Goal: Information Seeking & Learning: Learn about a topic

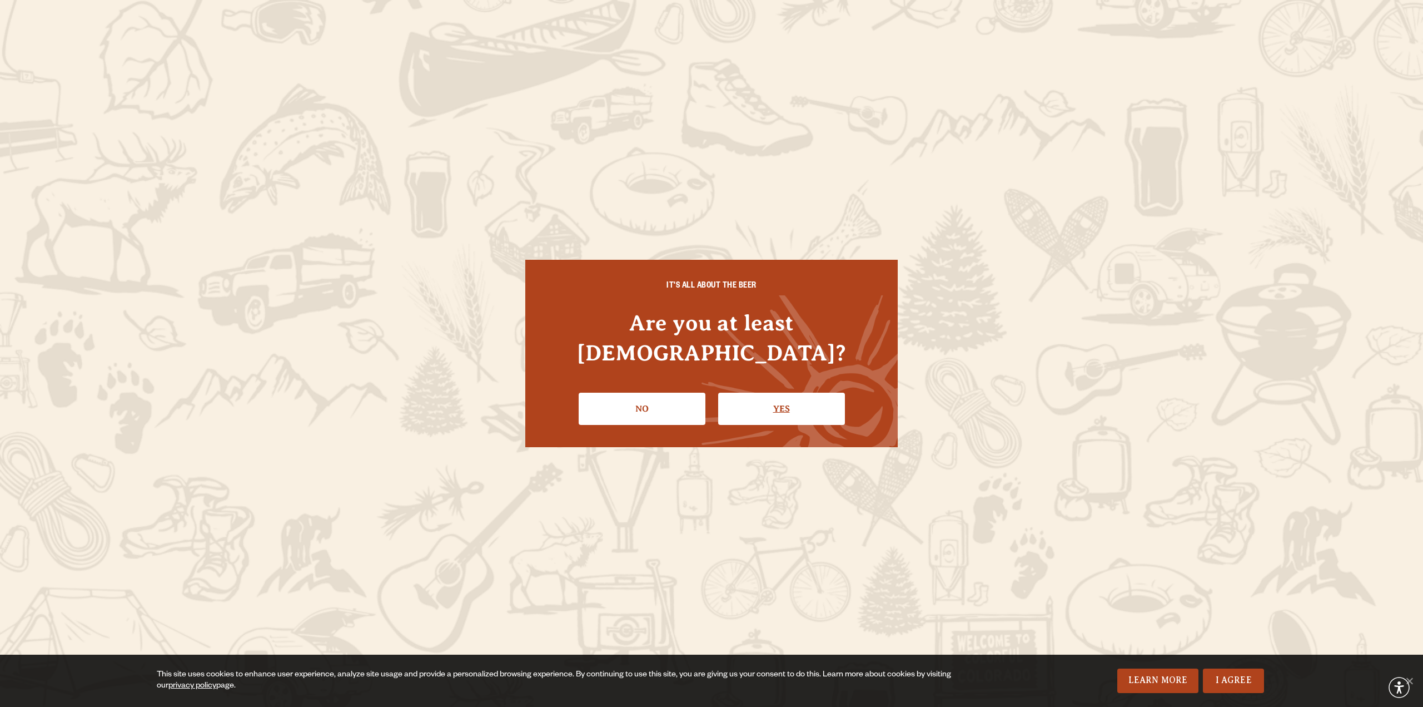
click at [776, 395] on link "Yes" at bounding box center [781, 409] width 127 height 32
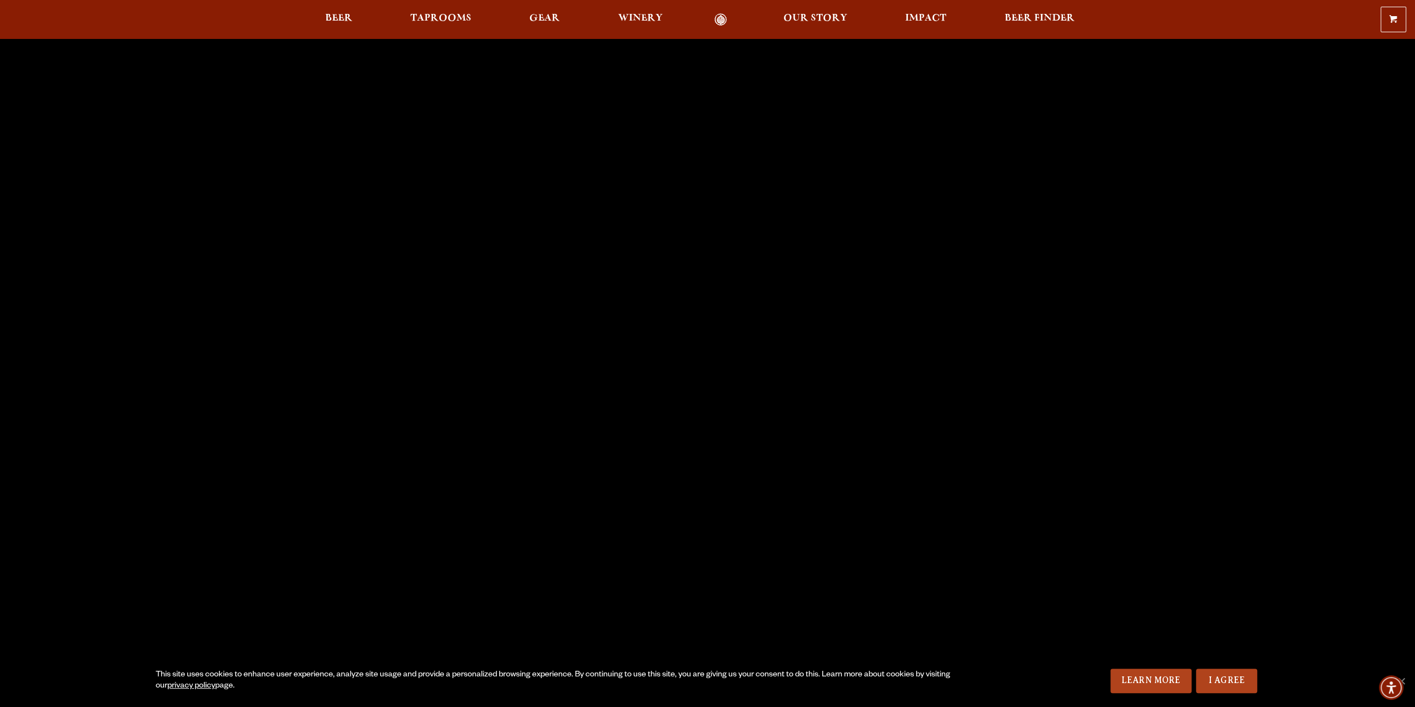
scroll to position [445, 0]
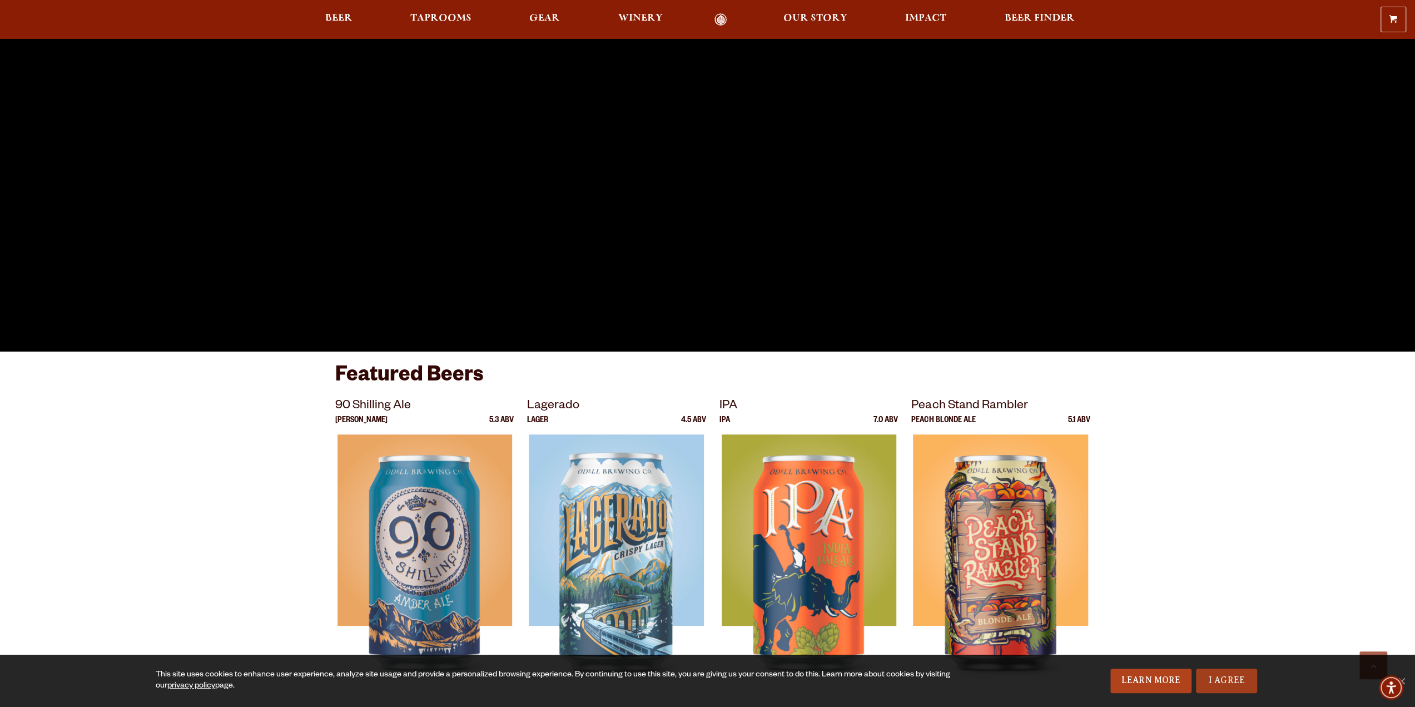
click at [1220, 682] on link "I Agree" at bounding box center [1226, 680] width 61 height 24
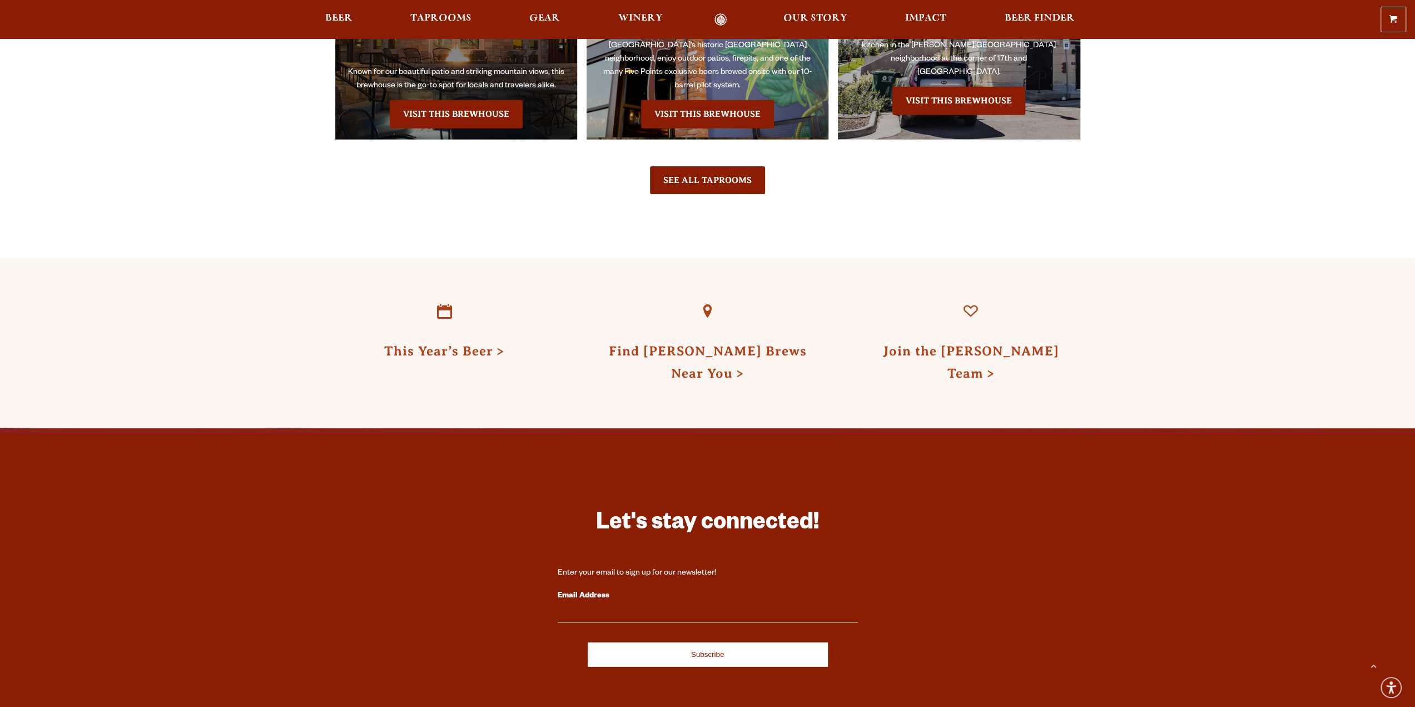
scroll to position [3002, 0]
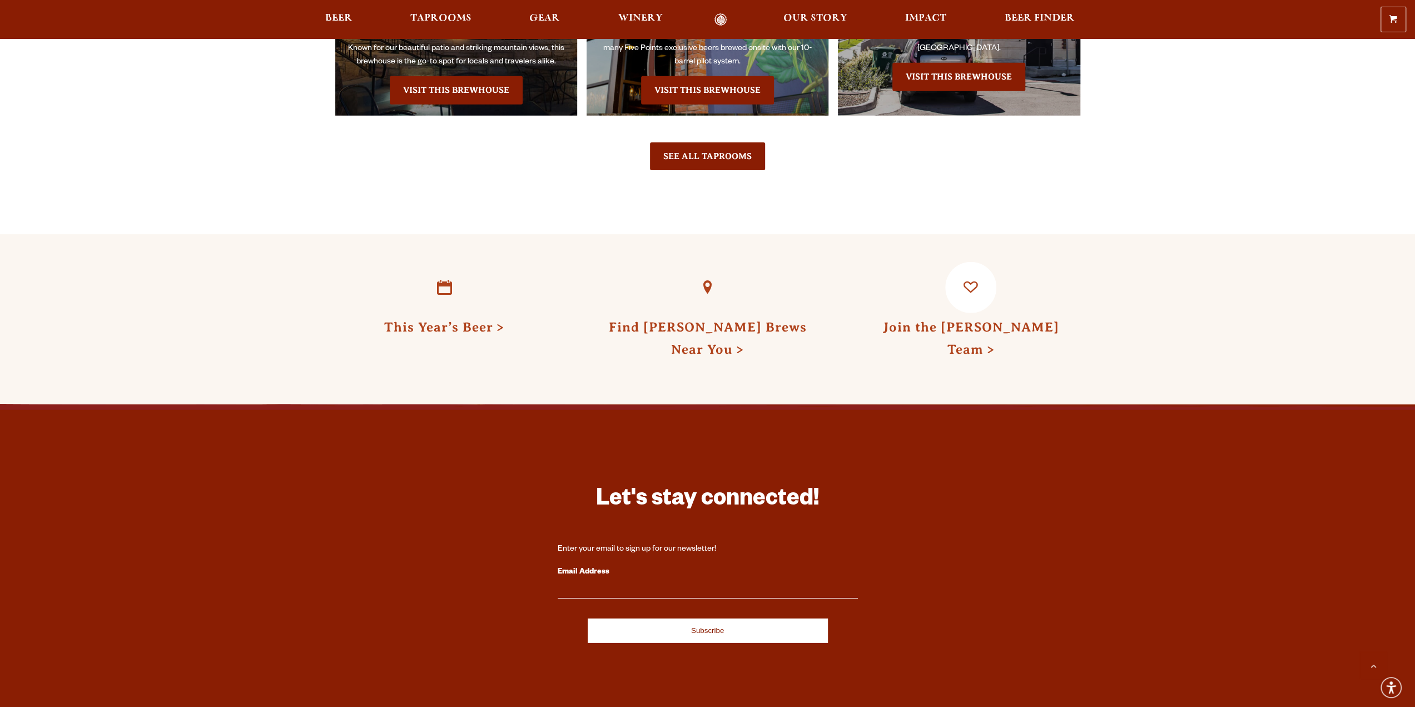
click at [1015, 313] on h3 "Join the [PERSON_NAME] Team" at bounding box center [970, 336] width 219 height 46
click at [979, 320] on link "Join the [PERSON_NAME] Team" at bounding box center [970, 338] width 176 height 37
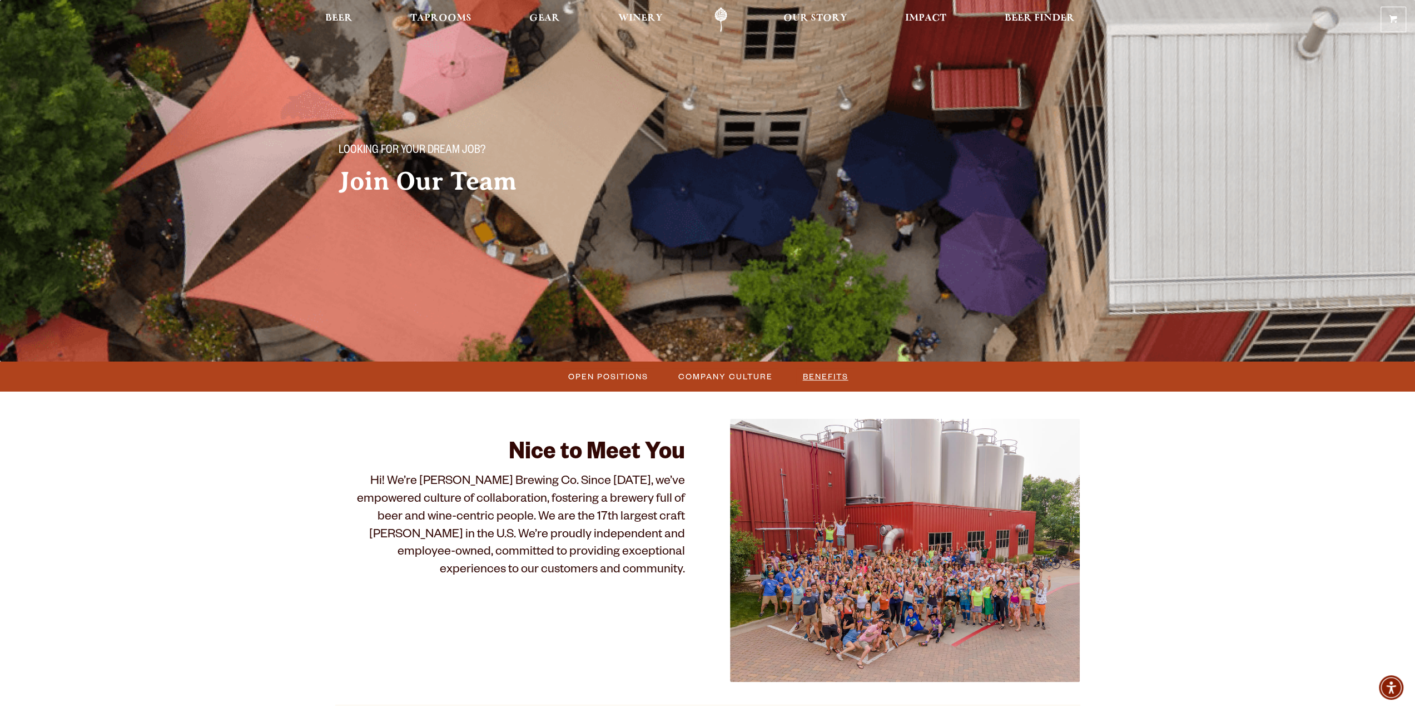
click at [804, 373] on span "Benefits" at bounding box center [826, 376] width 46 height 16
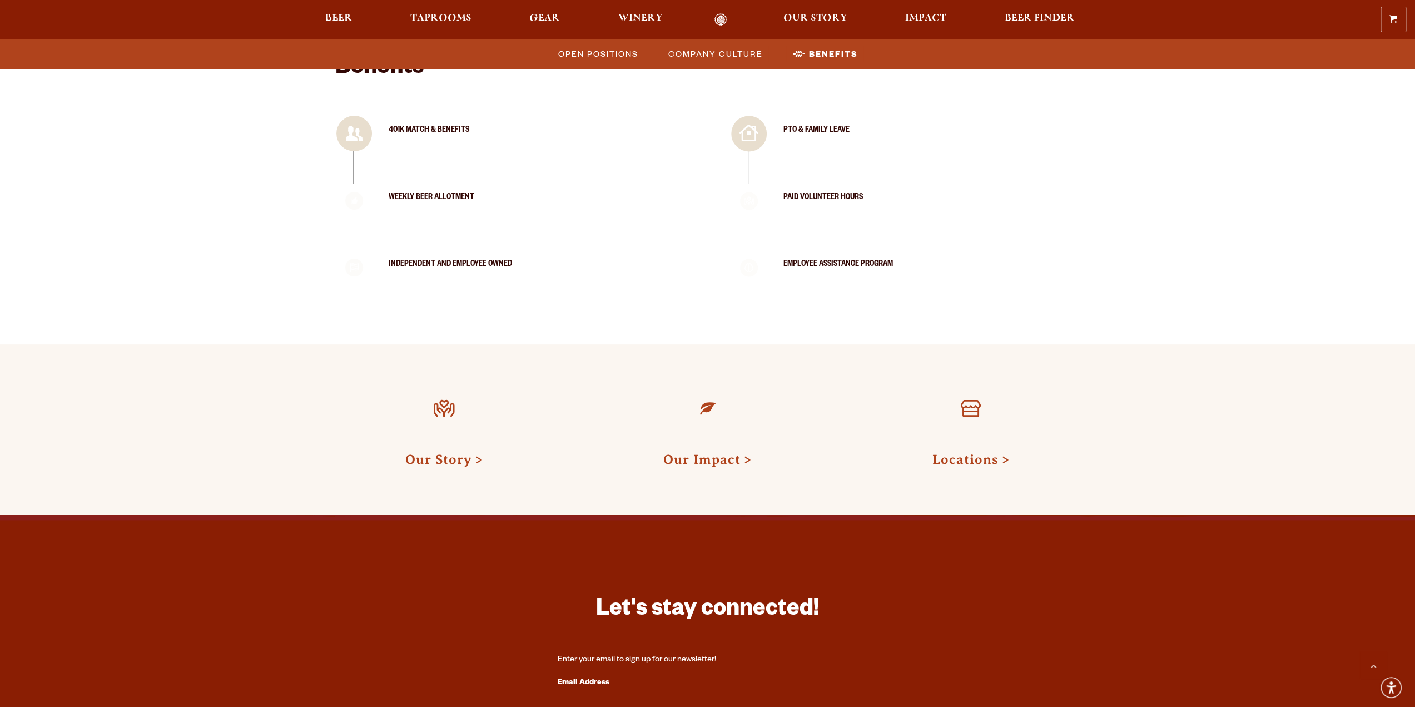
scroll to position [1491, 0]
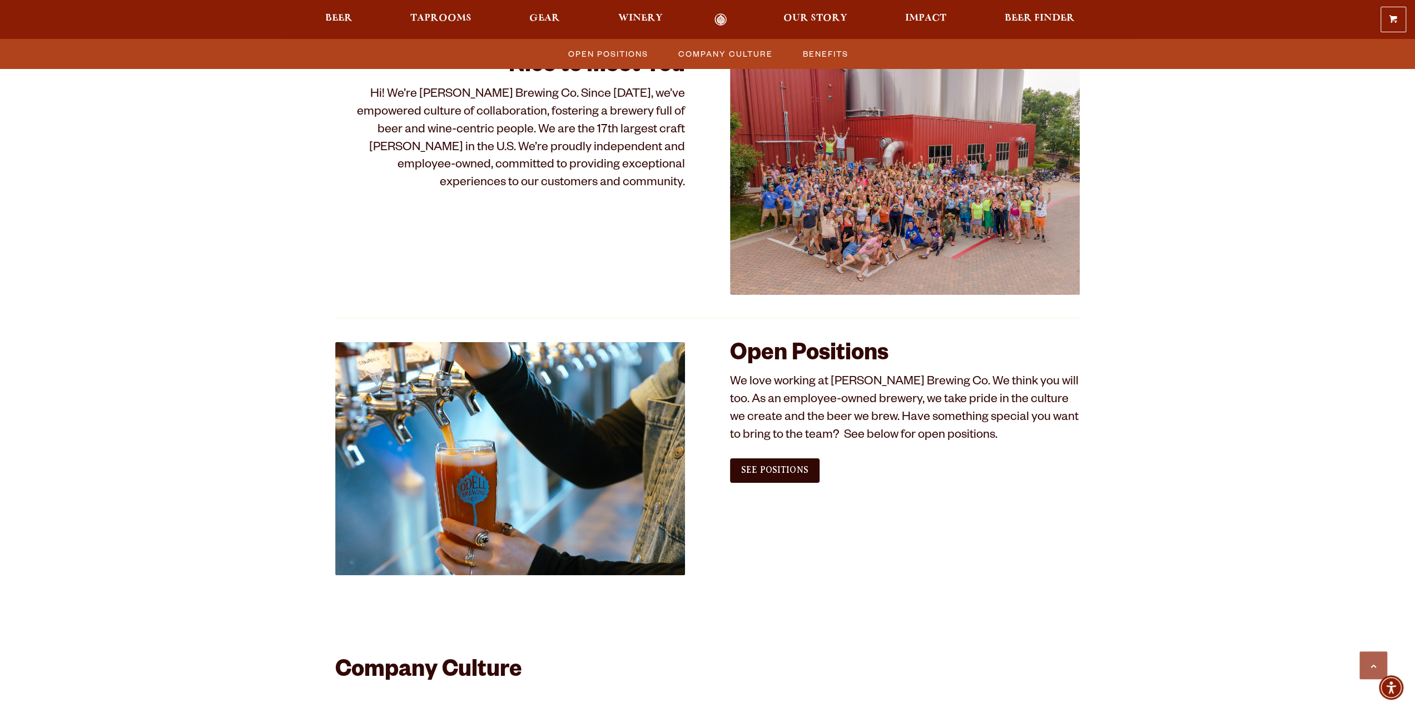
scroll to position [379, 0]
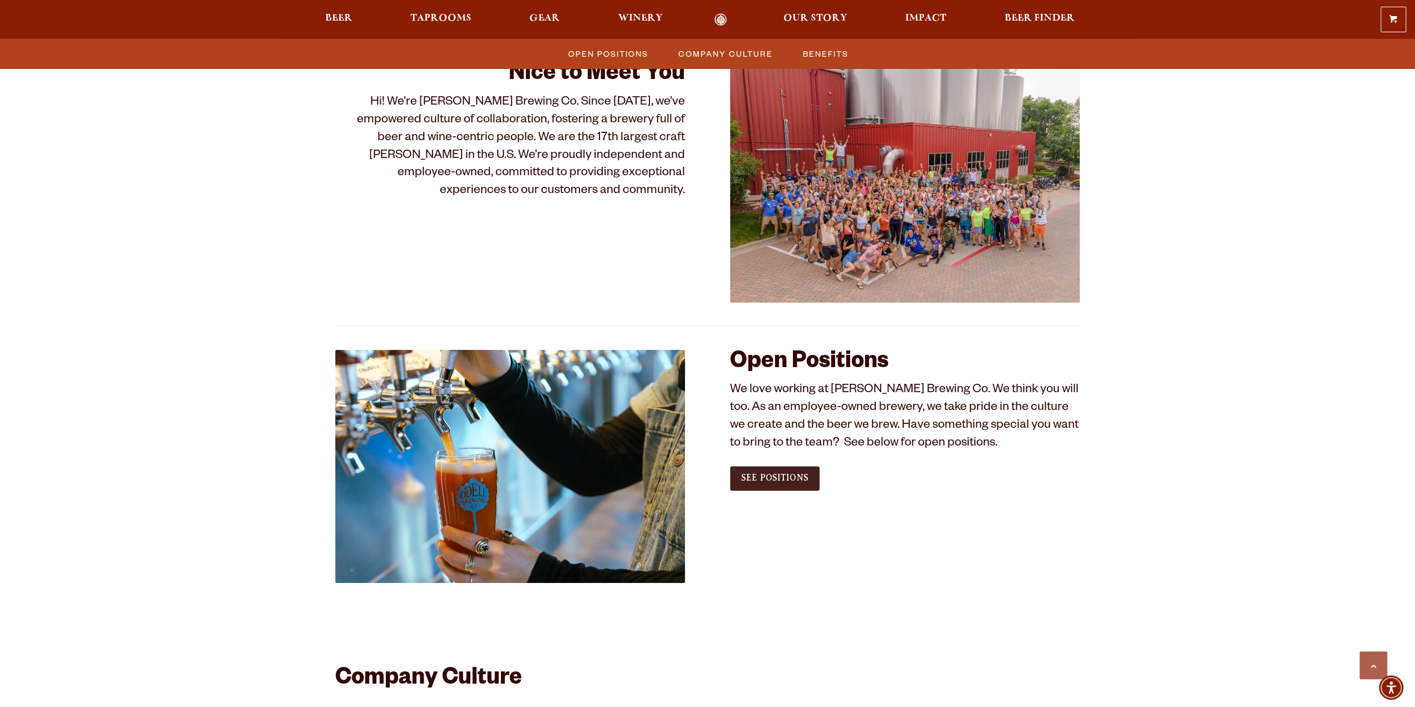
click at [742, 480] on span "See Positions" at bounding box center [774, 478] width 67 height 10
